Goal: Navigation & Orientation: Go to known website

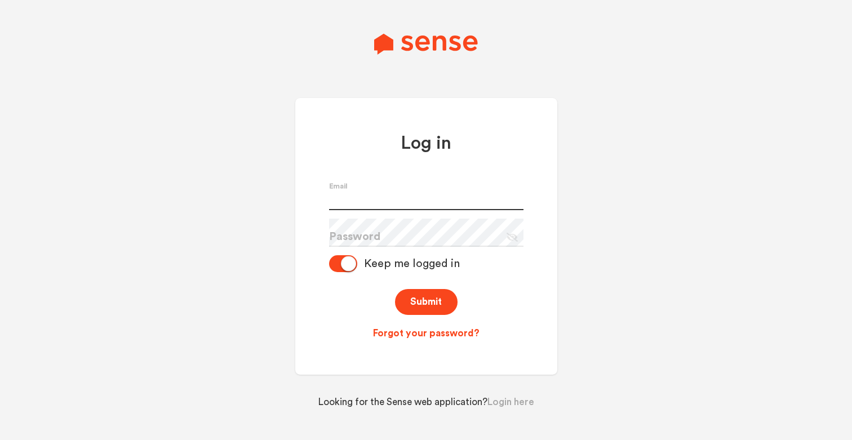
type input "chris.okeefe+admin@sense.com"
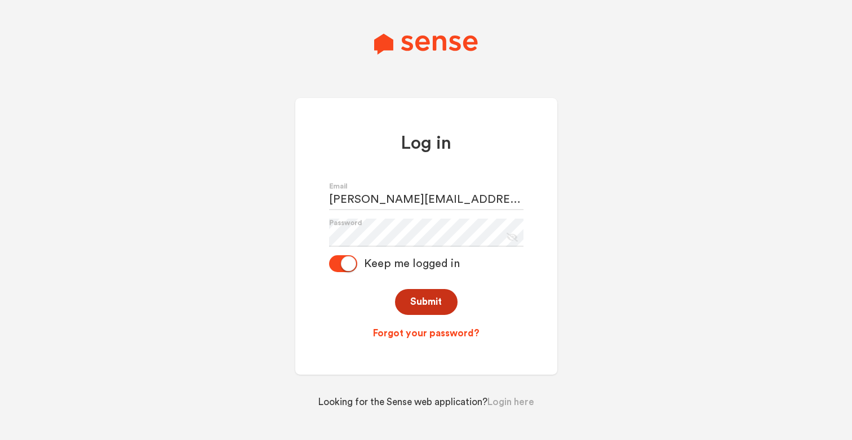
click at [424, 302] on button "Submit" at bounding box center [426, 302] width 63 height 26
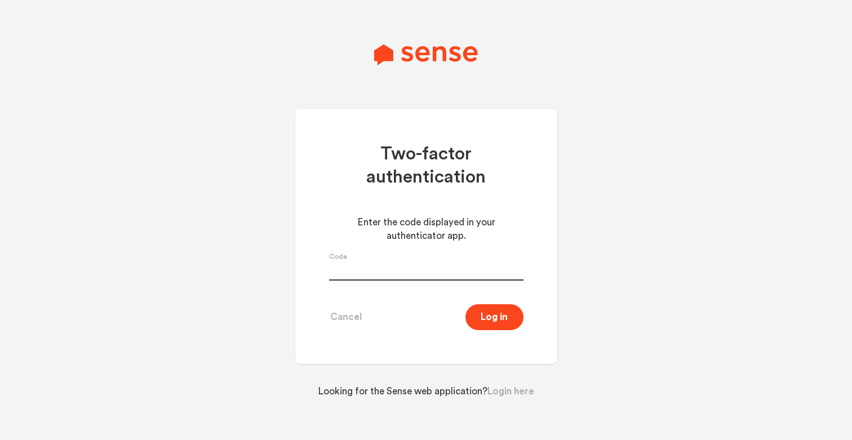
click at [456, 270] on input "text" at bounding box center [426, 266] width 194 height 28
type input "751801"
click at [500, 312] on button "Log in" at bounding box center [494, 317] width 58 height 26
